Goal: Information Seeking & Learning: Understand process/instructions

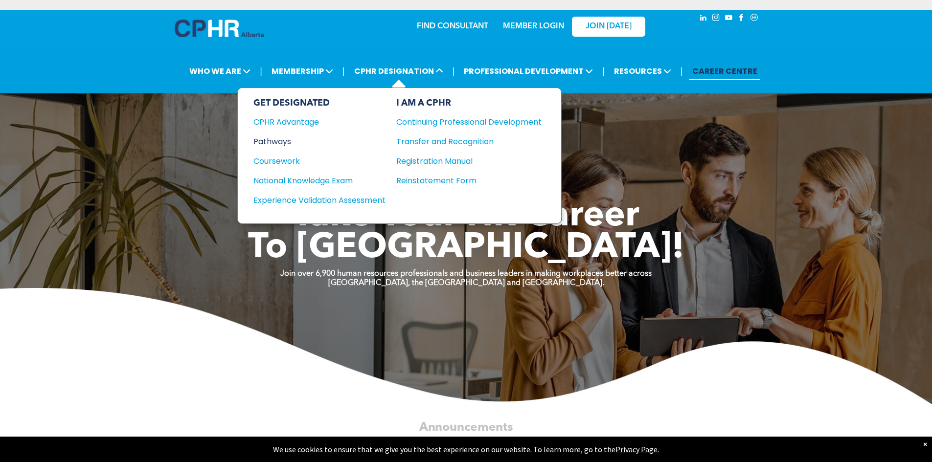
click at [282, 142] on div "Pathways" at bounding box center [312, 141] width 119 height 12
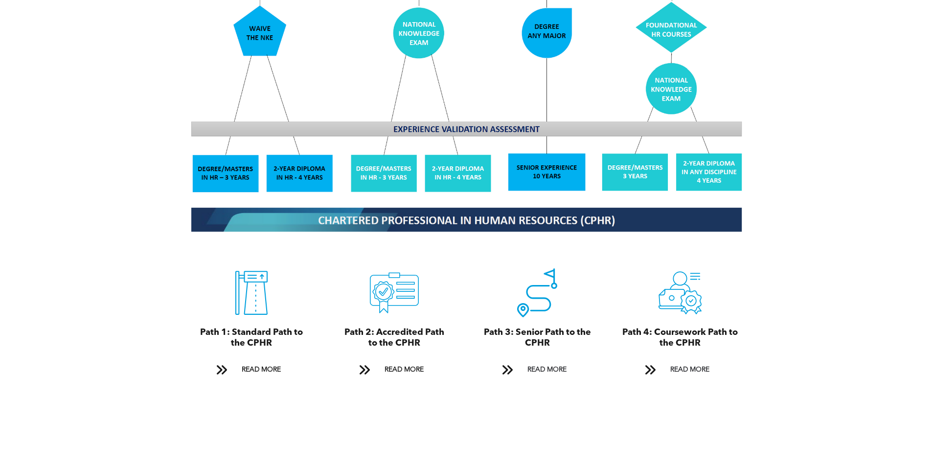
scroll to position [978, 0]
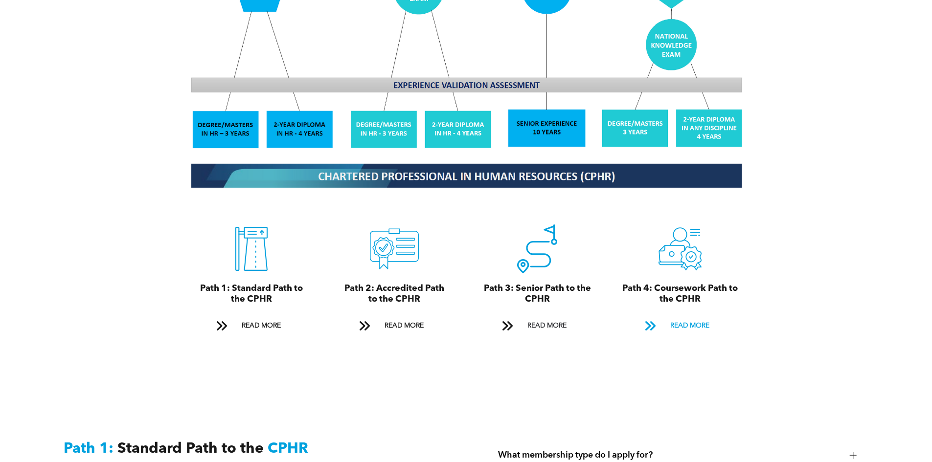
click at [681, 317] on span "READ MORE" at bounding box center [690, 326] width 46 height 18
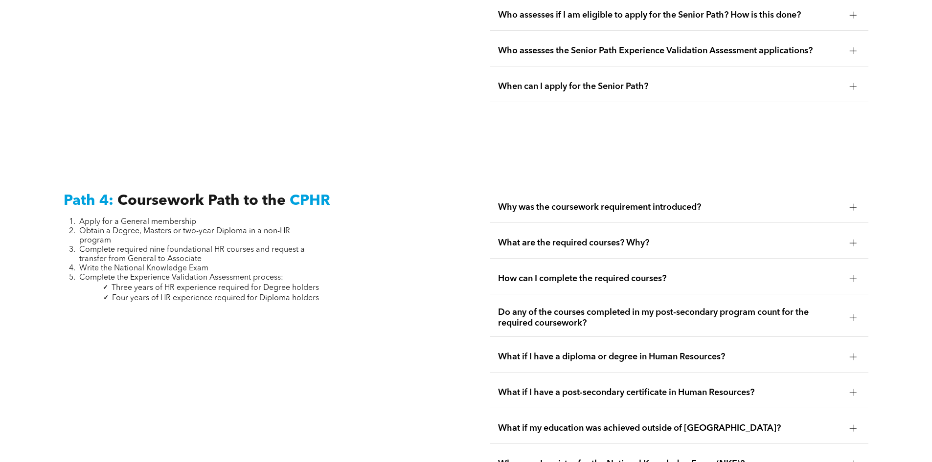
scroll to position [2758, 0]
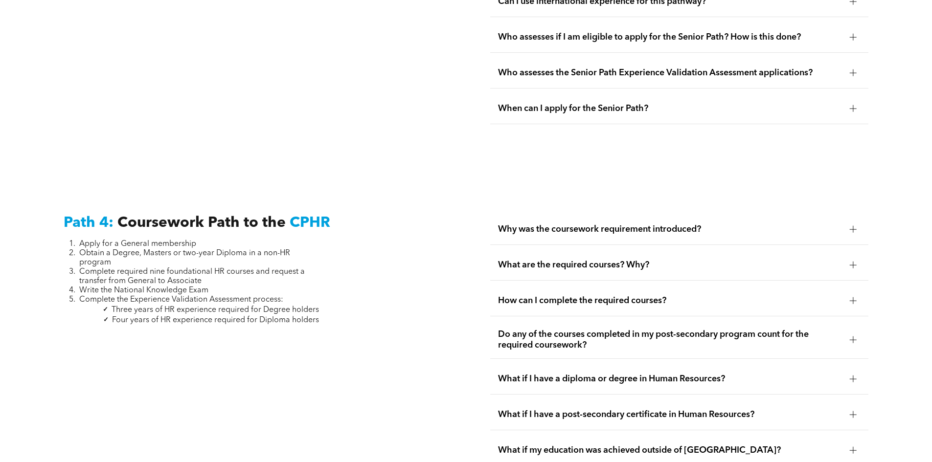
click at [854, 262] on div at bounding box center [852, 265] width 7 height 7
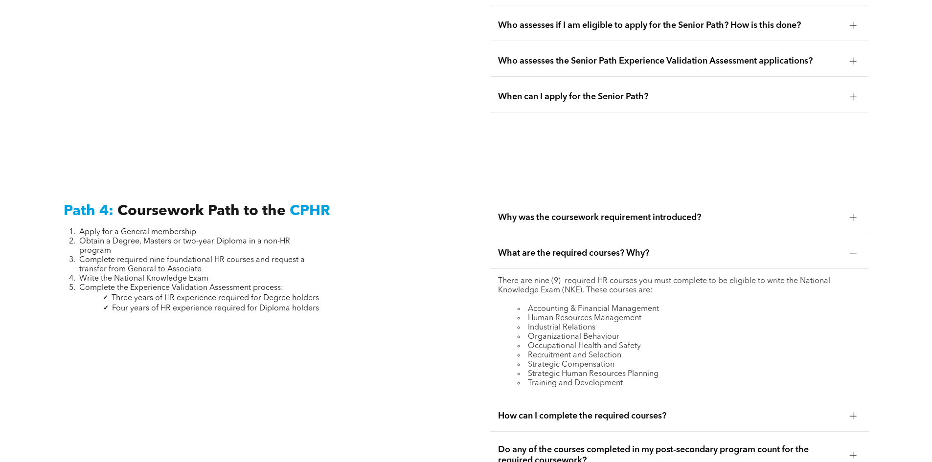
scroll to position [2807, 0]
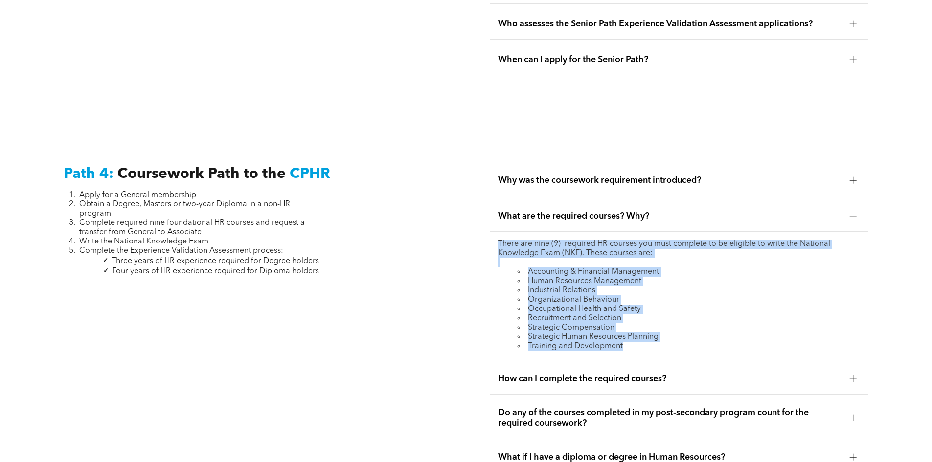
drag, startPoint x: 494, startPoint y: 221, endPoint x: 626, endPoint y: 328, distance: 170.4
click at [626, 328] on div "There are nine (9) required HR courses you must complete to be eligible to writ…" at bounding box center [679, 295] width 378 height 127
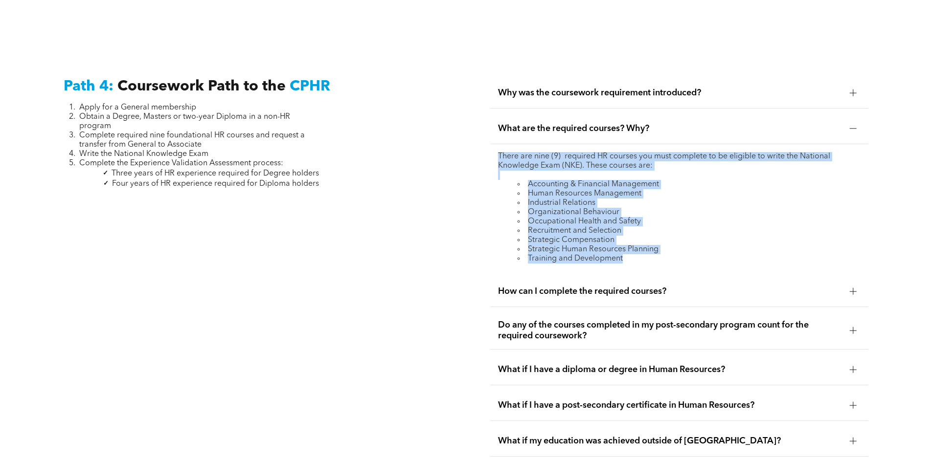
scroll to position [2905, 0]
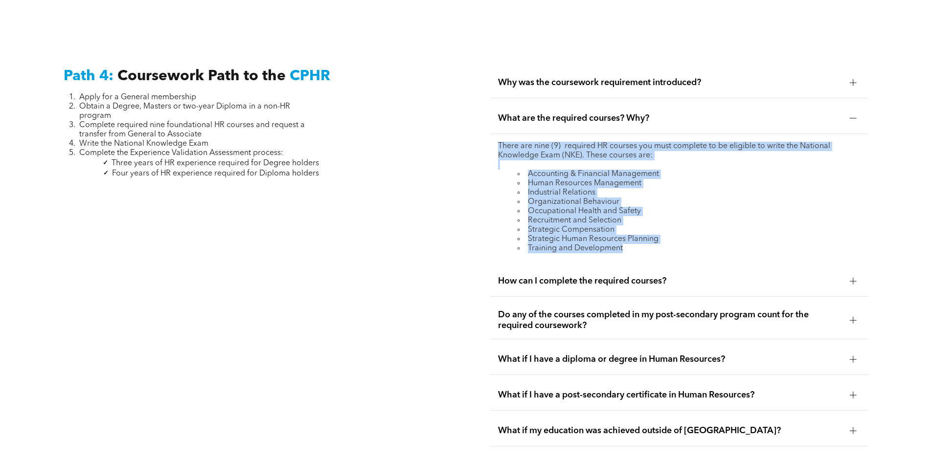
copy div "There are nine (9) required HR courses you must complete to be eligible to writ…"
